Goal: Information Seeking & Learning: Learn about a topic

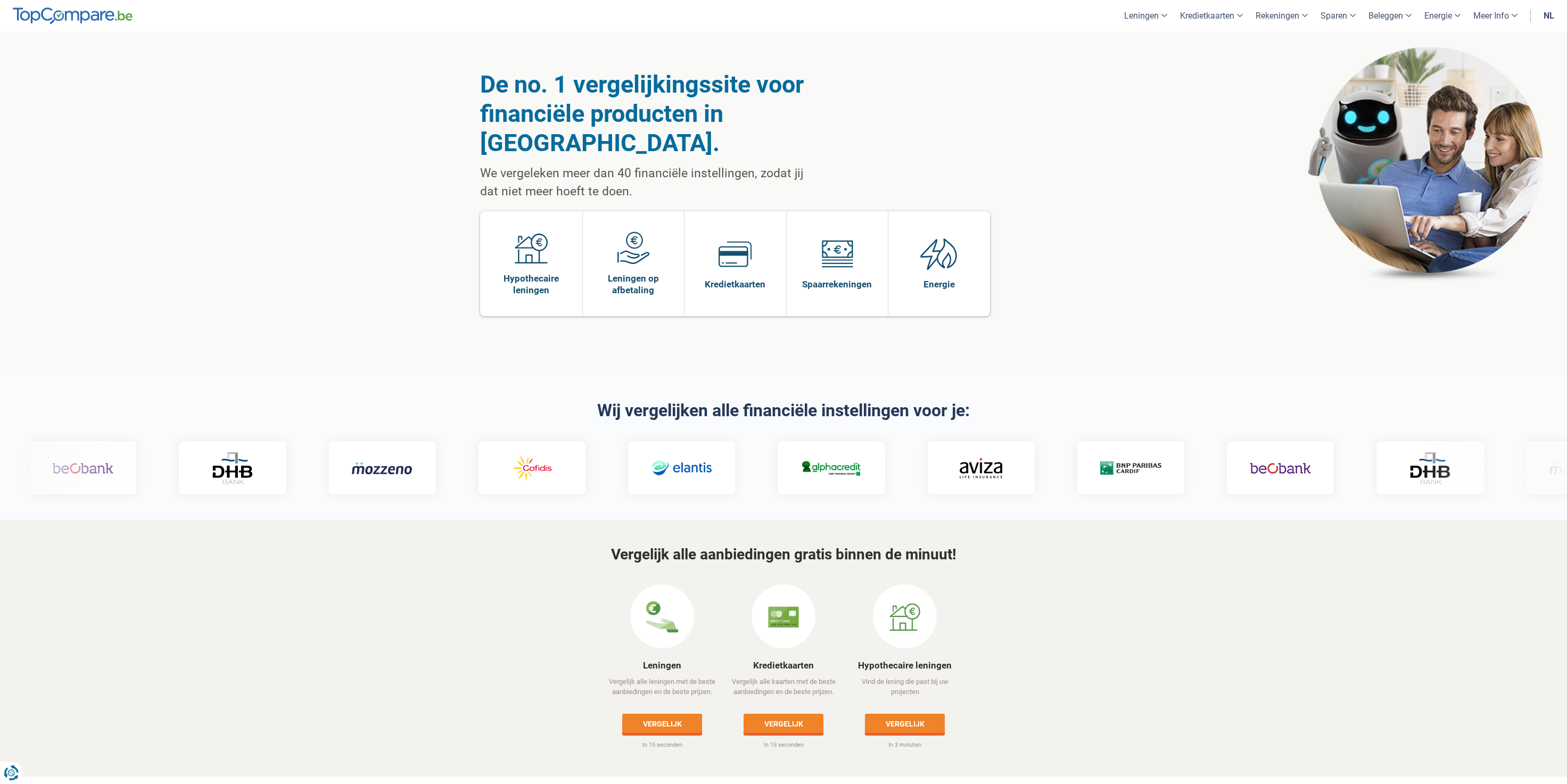
click at [1541, 12] on link "nl" at bounding box center [1548, 16] width 23 height 32
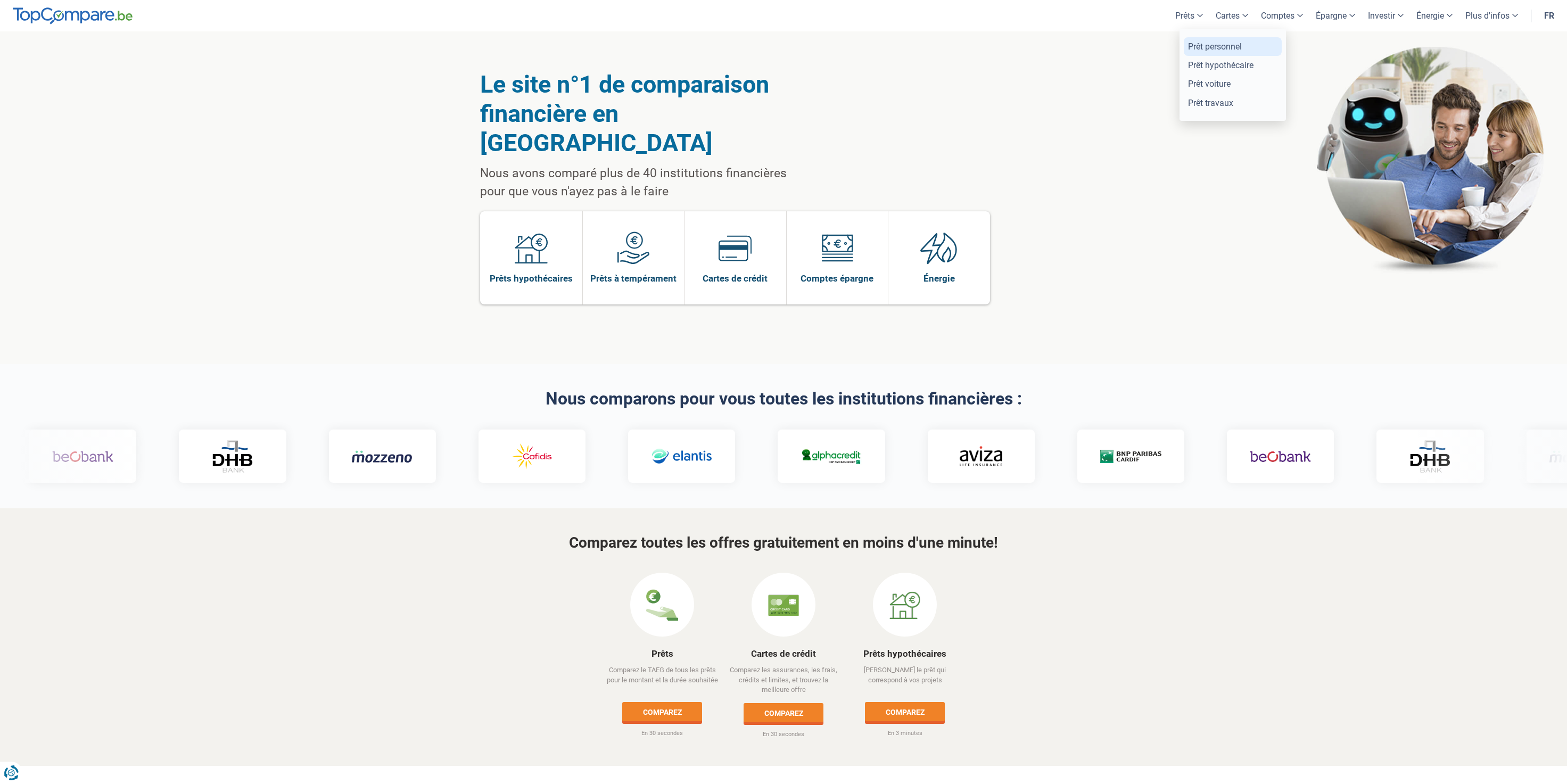
click at [1207, 51] on link "Prêt personnel" at bounding box center [1233, 47] width 98 height 19
